Goal: Task Accomplishment & Management: Manage account settings

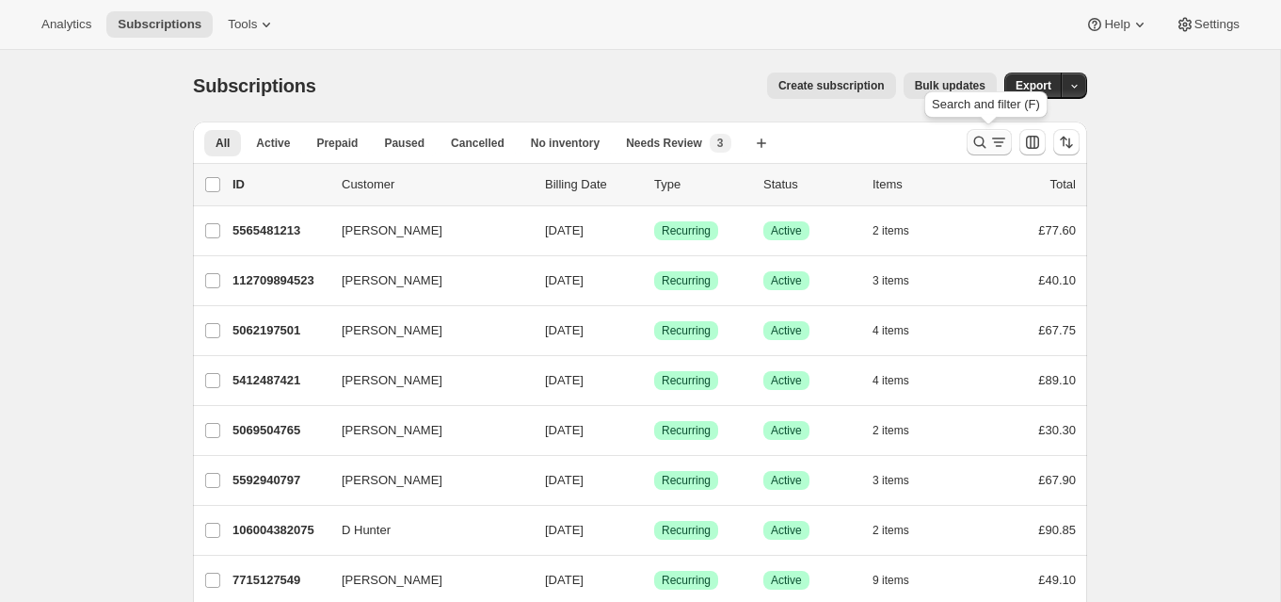
click at [981, 141] on icon "Search and filter results" at bounding box center [980, 142] width 19 height 19
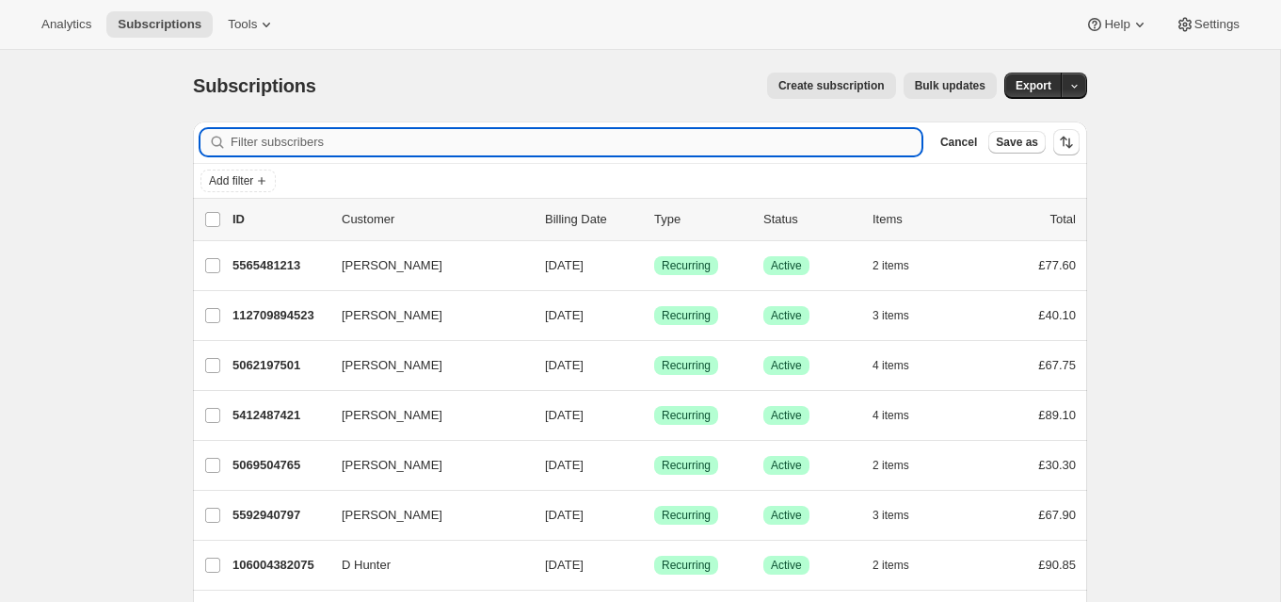
click at [563, 138] on input "Filter subscribers" at bounding box center [576, 142] width 691 height 26
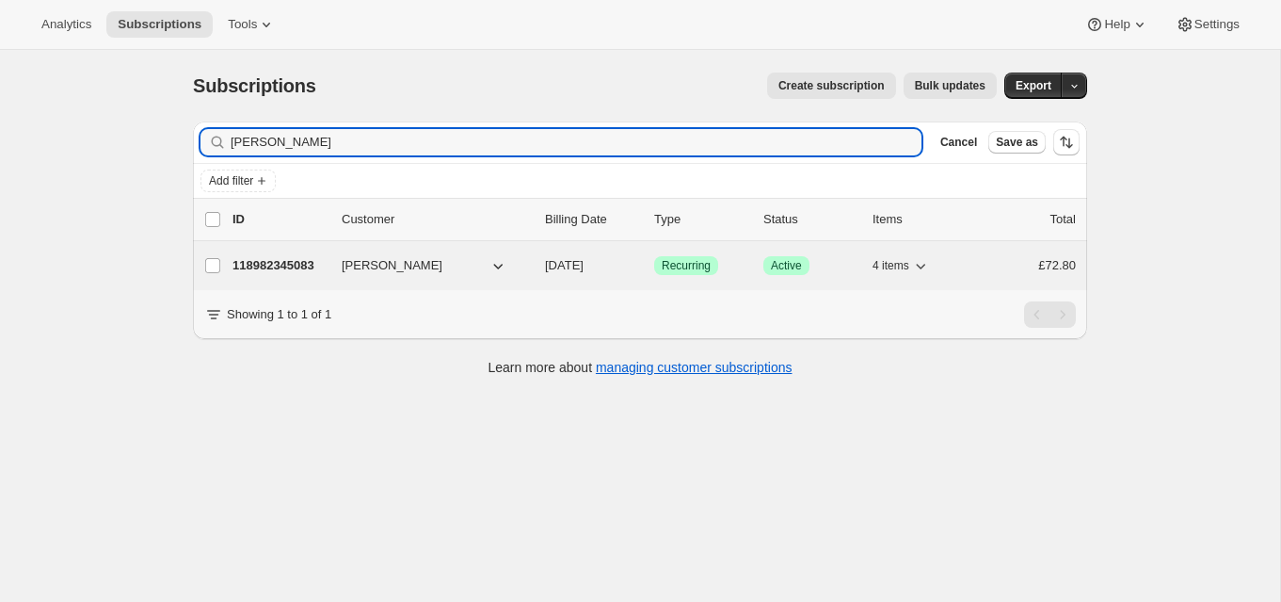
type input "[PERSON_NAME]"
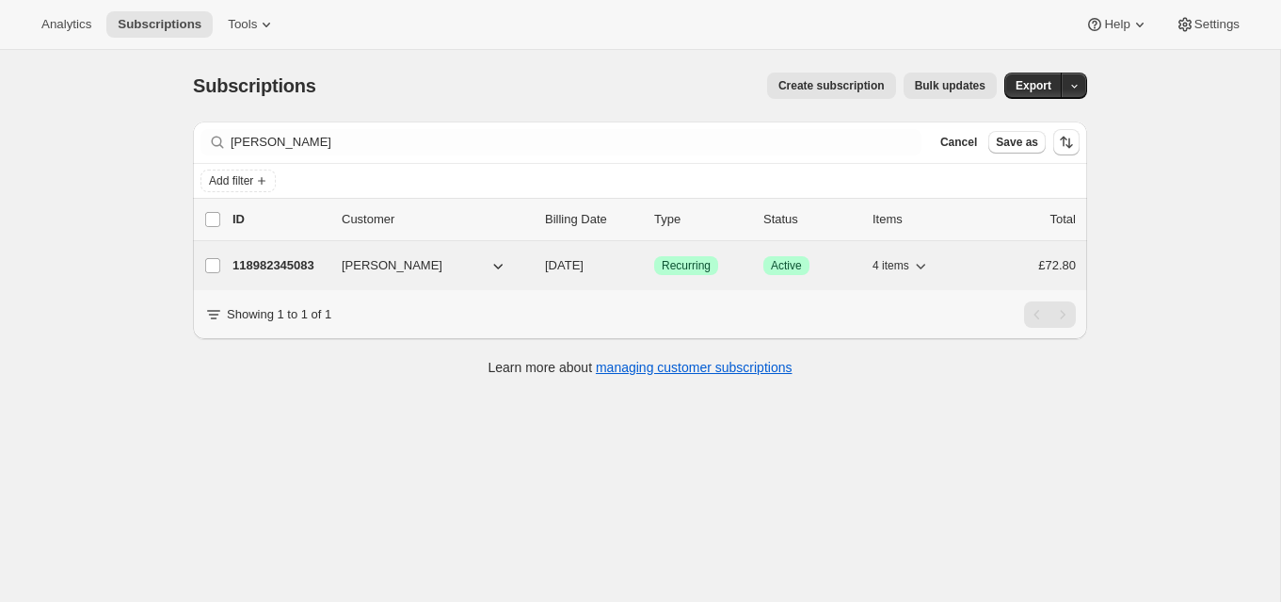
drag, startPoint x: 319, startPoint y: 262, endPoint x: 343, endPoint y: 265, distance: 23.8
click at [319, 262] on p "118982345083" at bounding box center [280, 265] width 94 height 19
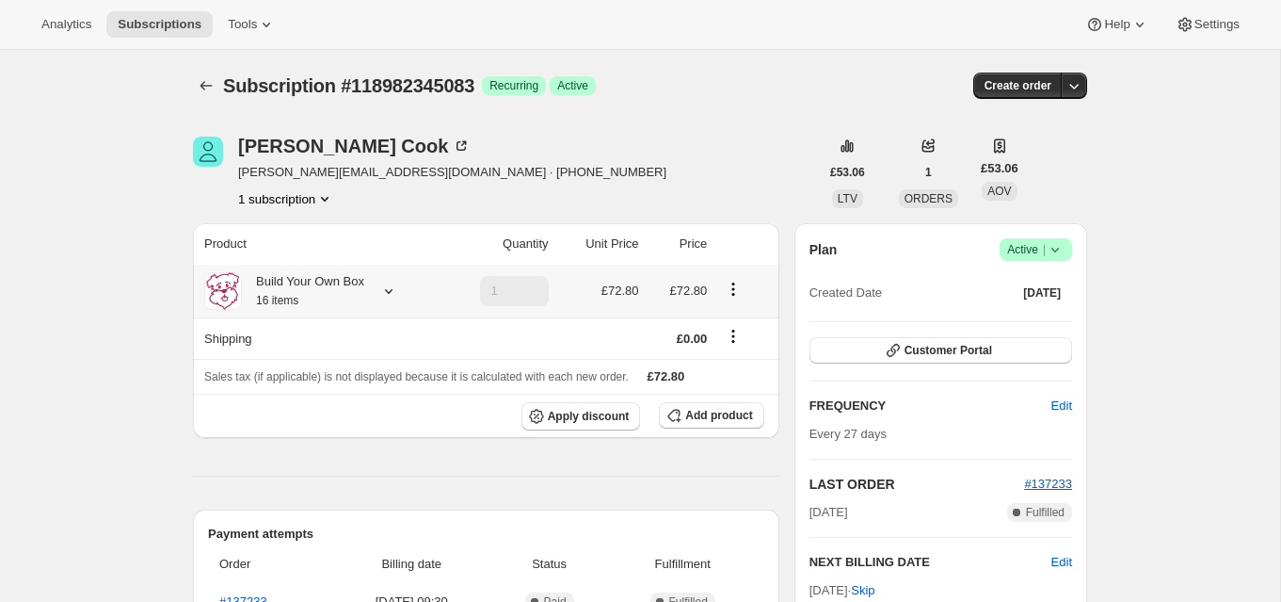
click at [392, 287] on icon at bounding box center [388, 290] width 19 height 19
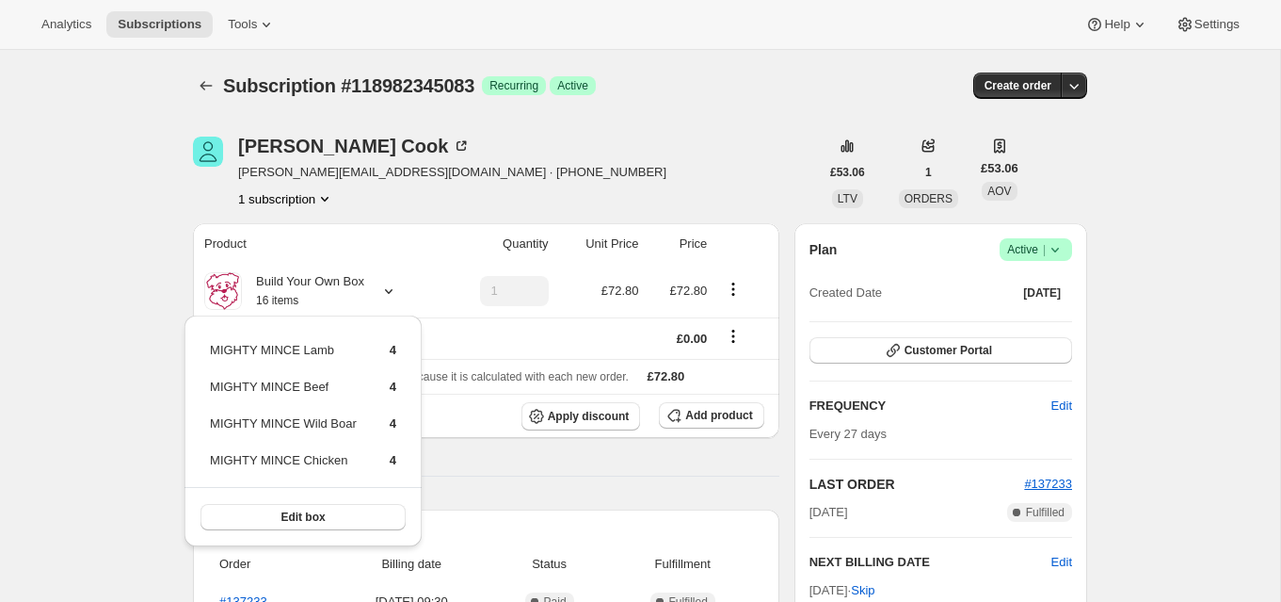
click at [677, 161] on div "[PERSON_NAME] [PERSON_NAME][EMAIL_ADDRESS][DOMAIN_NAME] · [PHONE_NUMBER] 1 subs…" at bounding box center [506, 172] width 626 height 72
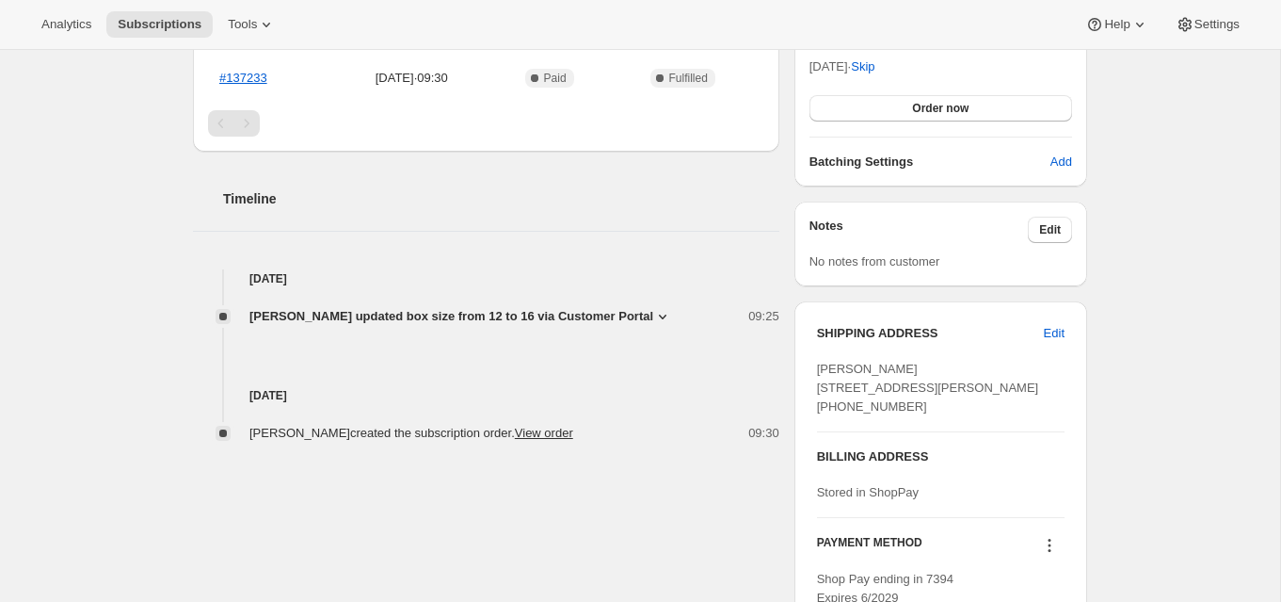
scroll to position [524, 0]
click at [533, 430] on link "View order" at bounding box center [544, 432] width 58 height 14
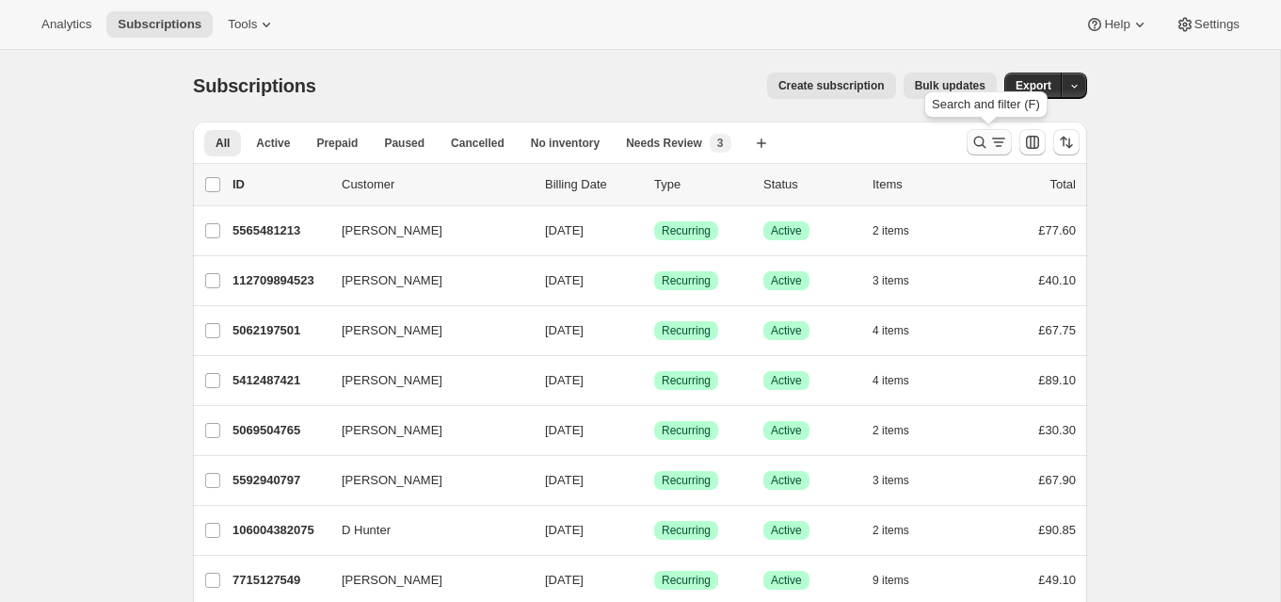
click at [976, 136] on icon "Search and filter results" at bounding box center [980, 142] width 19 height 19
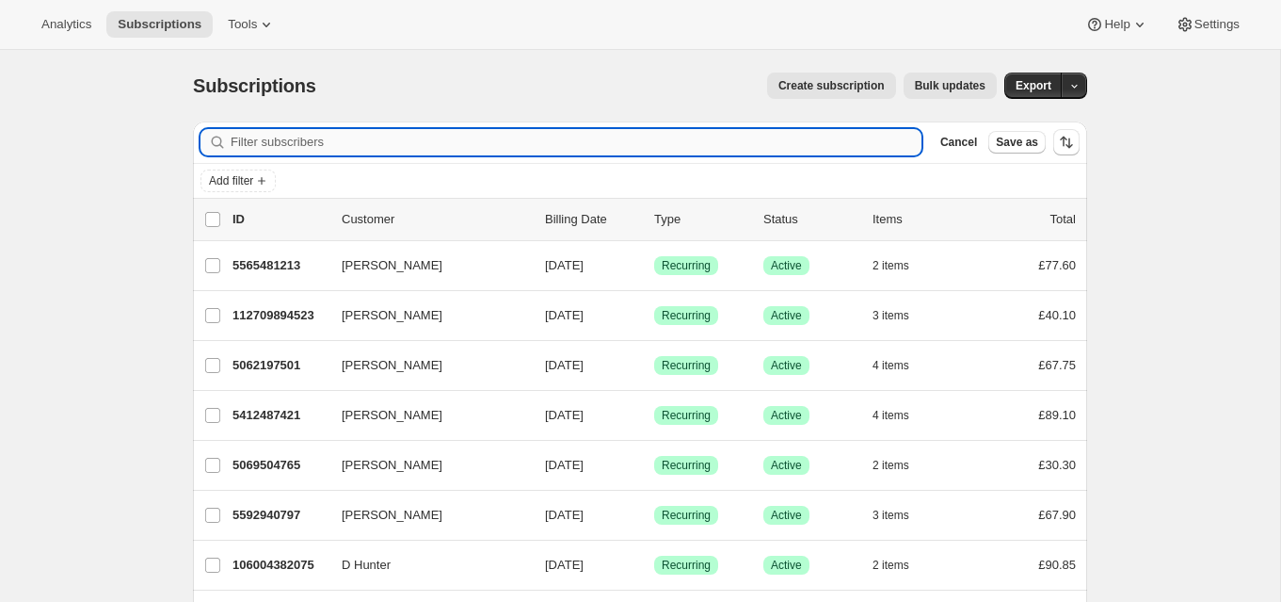
click at [255, 139] on input "Filter subscribers" at bounding box center [576, 142] width 691 height 26
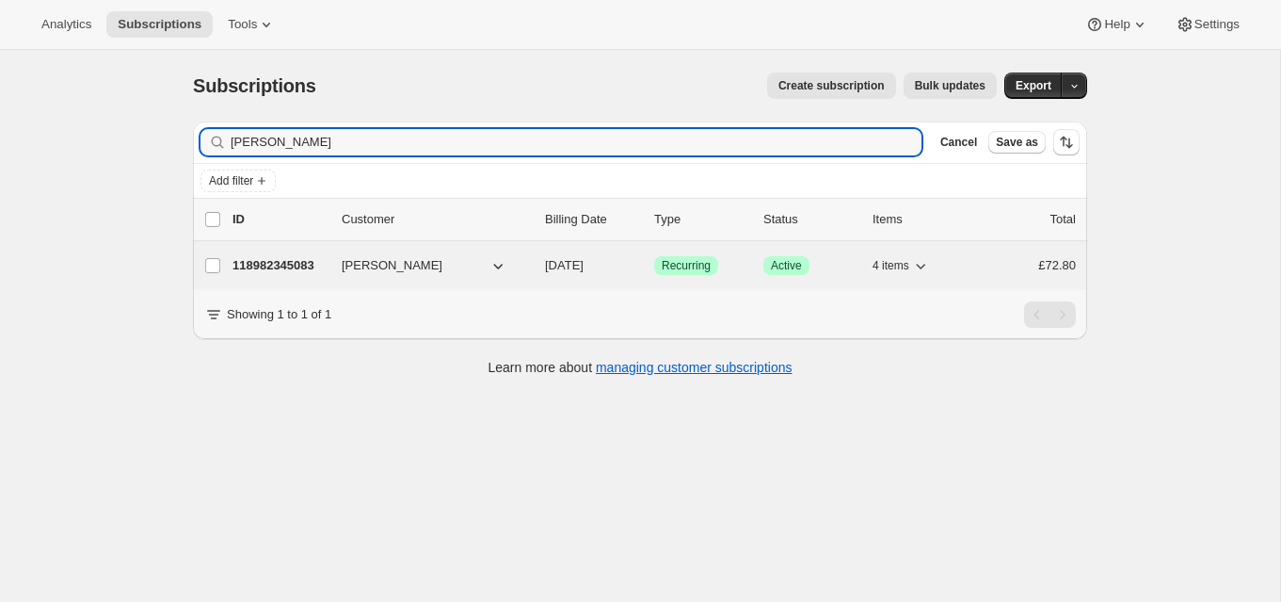
type input "[PERSON_NAME]"
click at [312, 261] on p "118982345083" at bounding box center [280, 265] width 94 height 19
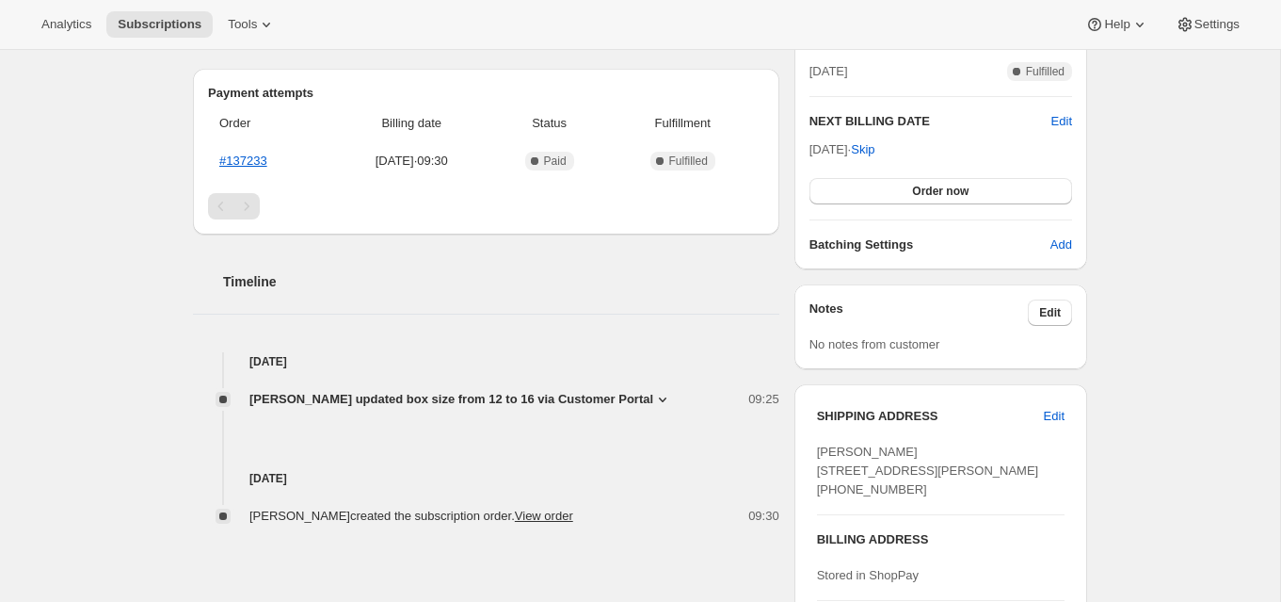
scroll to position [432, 0]
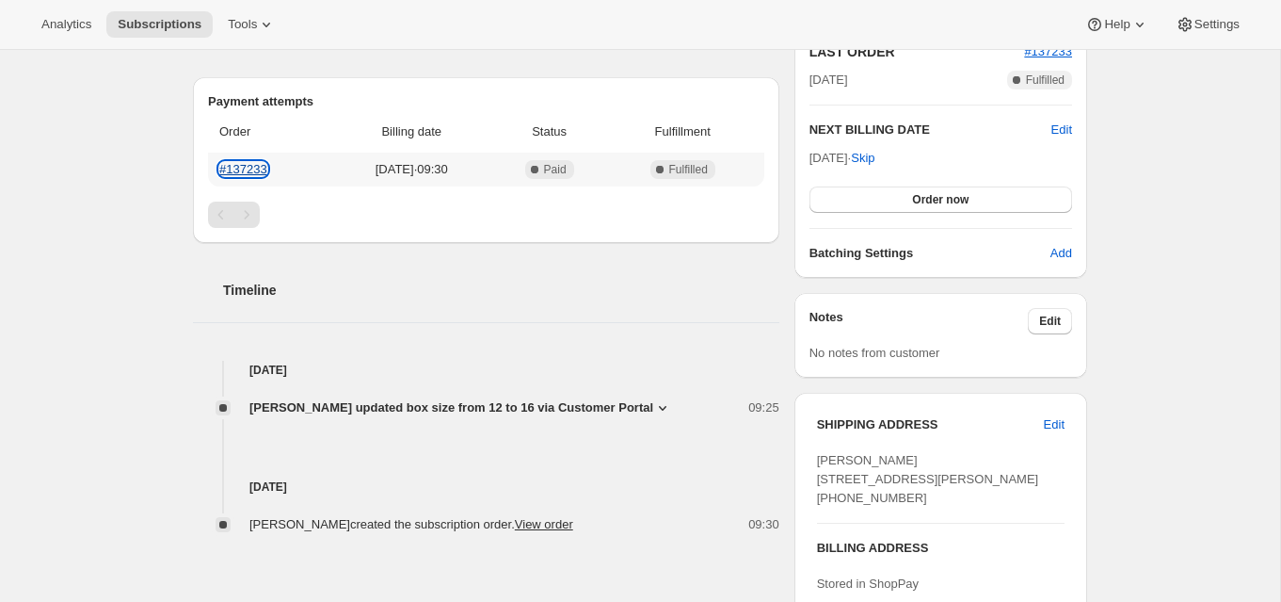
click at [257, 168] on link "#137233" at bounding box center [243, 169] width 48 height 14
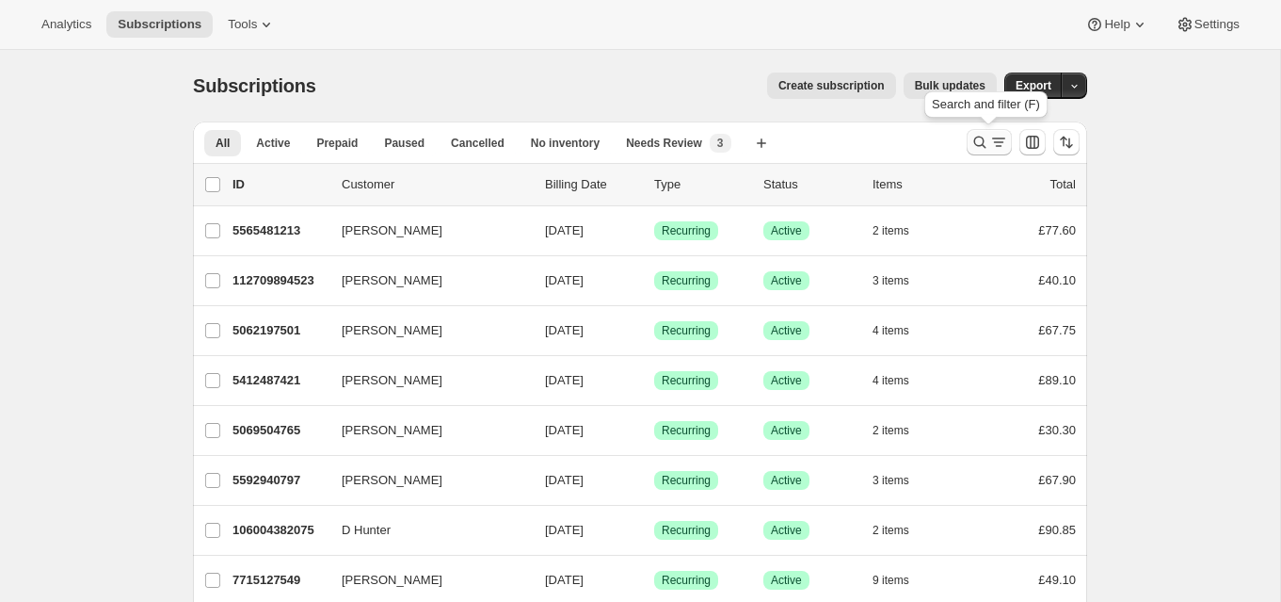
click at [977, 134] on icon "Search and filter results" at bounding box center [980, 142] width 19 height 19
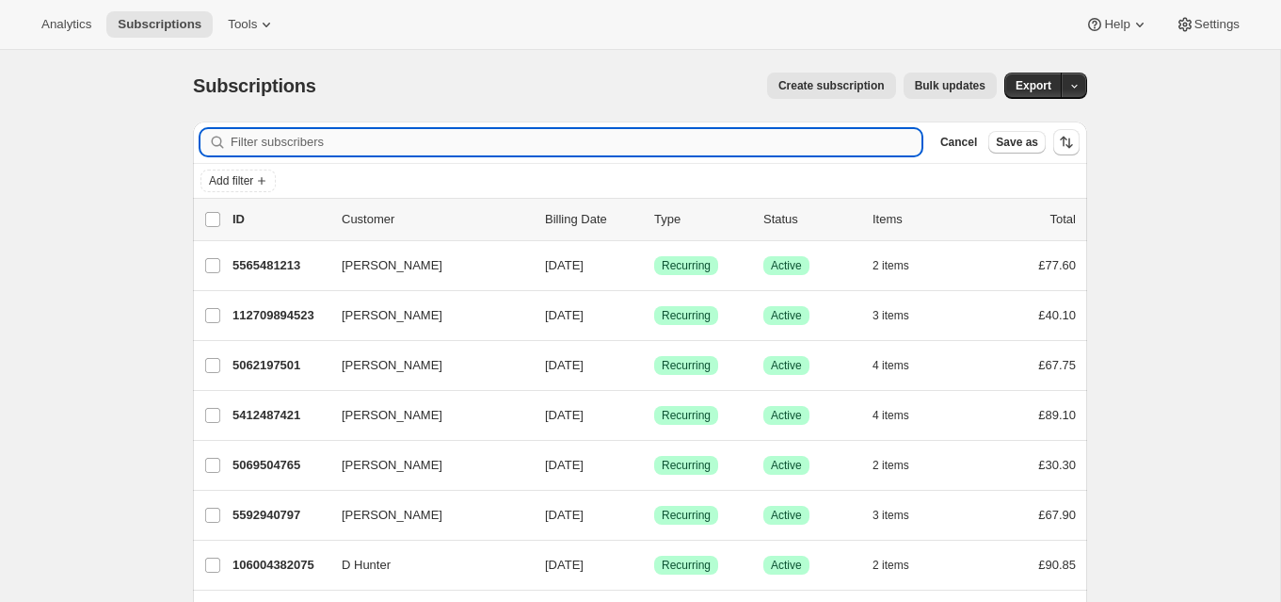
click at [324, 139] on input "Filter subscribers" at bounding box center [576, 142] width 691 height 26
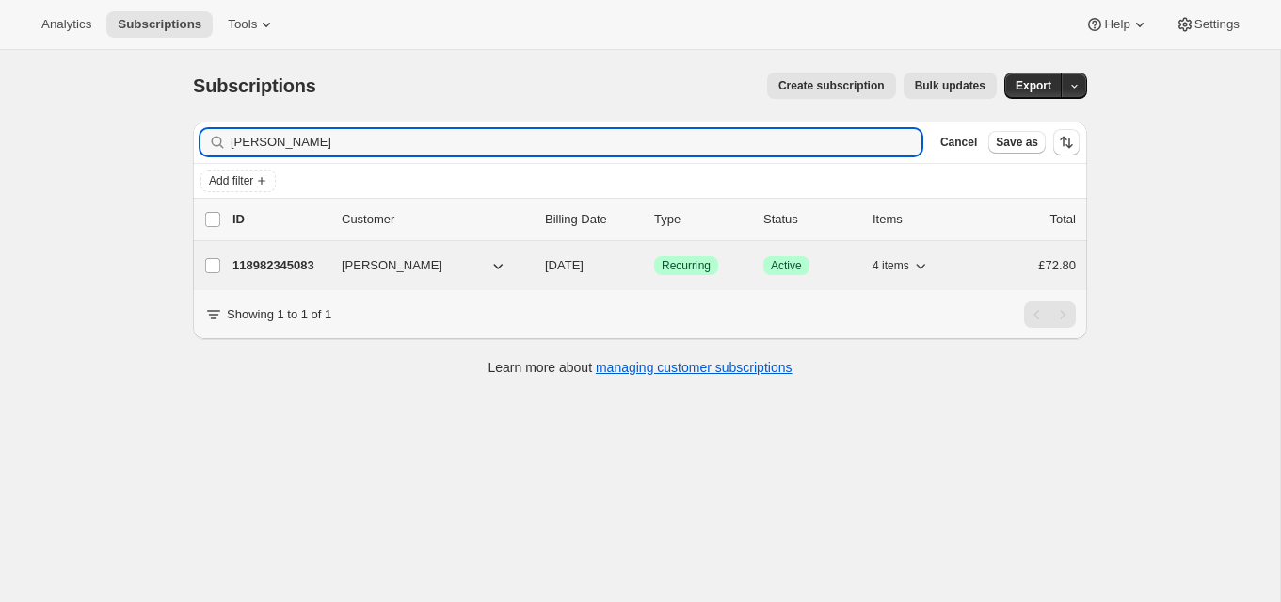
type input "[PERSON_NAME]"
click at [315, 261] on p "118982345083" at bounding box center [280, 265] width 94 height 19
